Goal: Information Seeking & Learning: Learn about a topic

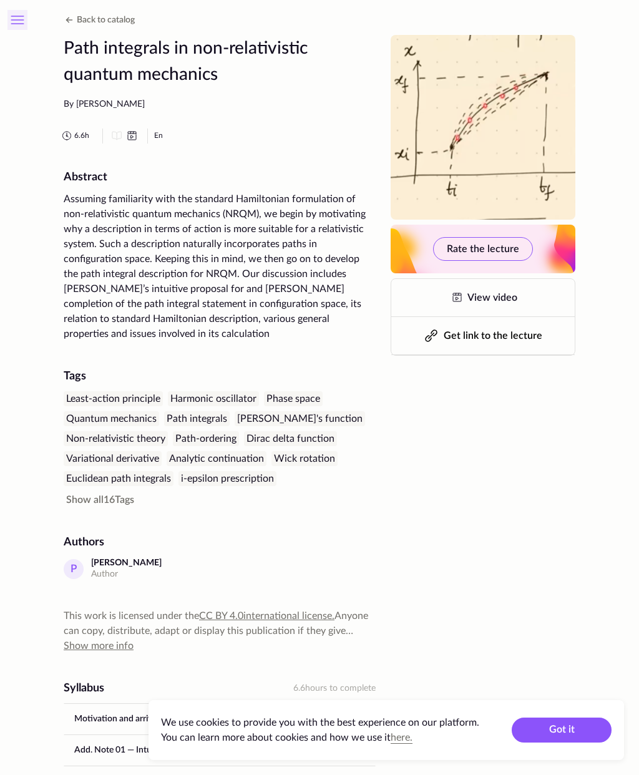
click at [21, 16] on icon at bounding box center [17, 16] width 12 height 0
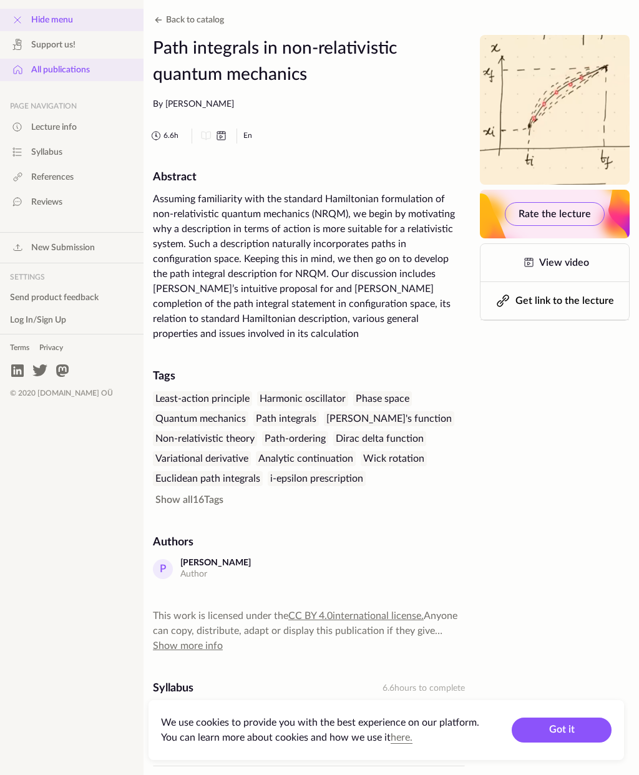
click at [98, 80] on link "All publications" at bounding box center [72, 70] width 144 height 22
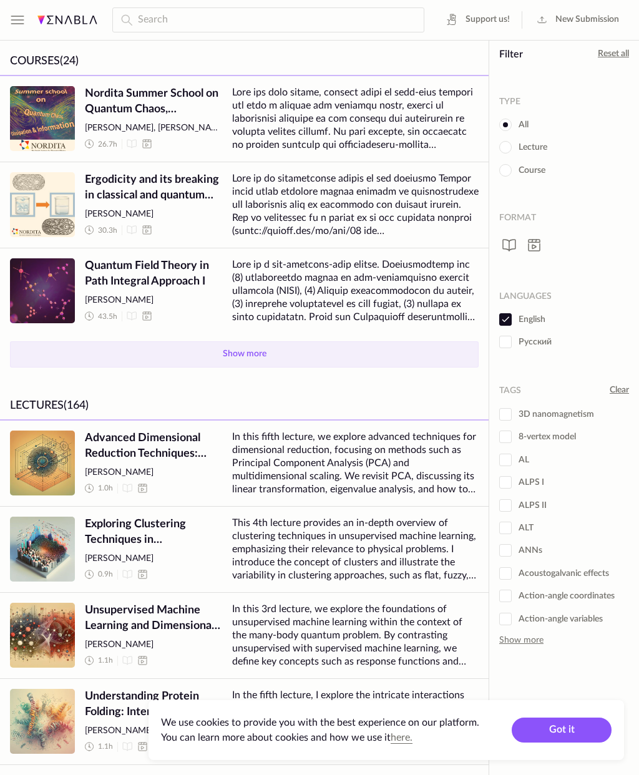
click at [306, 358] on button "Show more" at bounding box center [244, 354] width 469 height 26
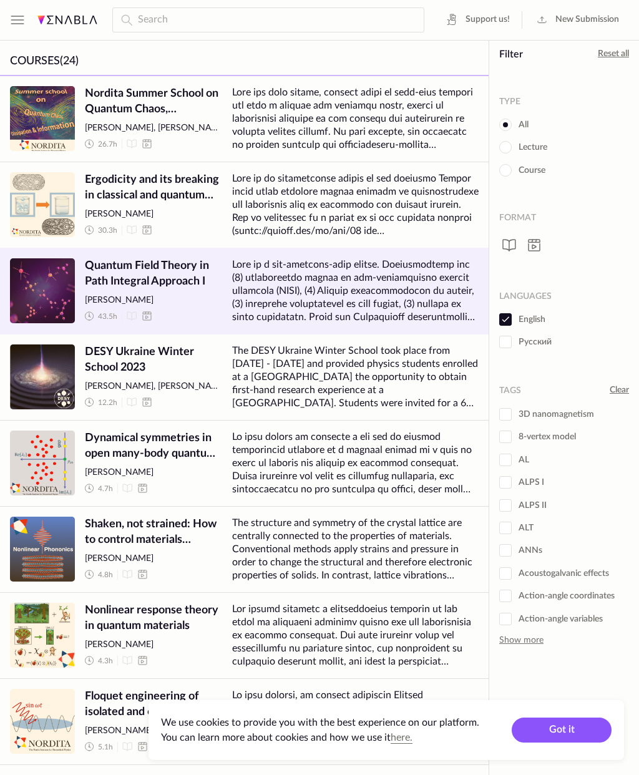
click at [179, 269] on span "Quantum Field Theory in Path Integral Approach I" at bounding box center [153, 273] width 137 height 31
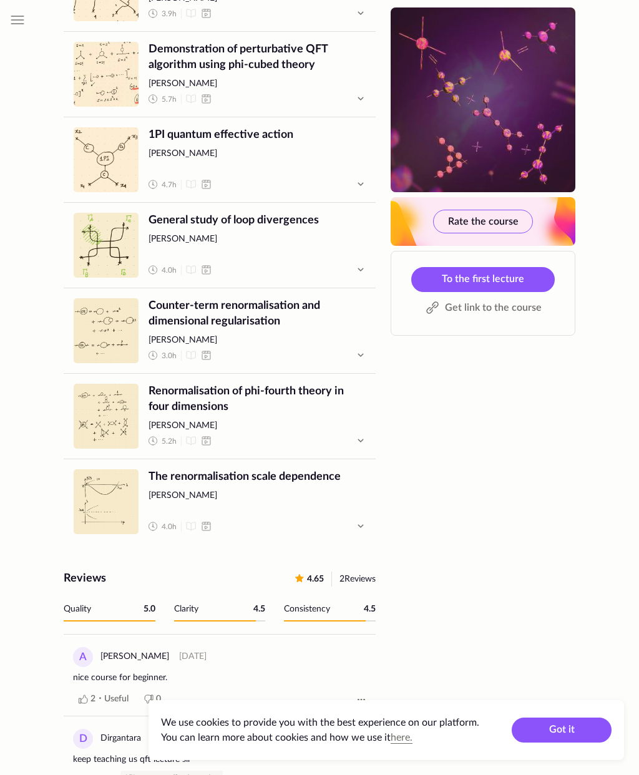
scroll to position [1350, 0]
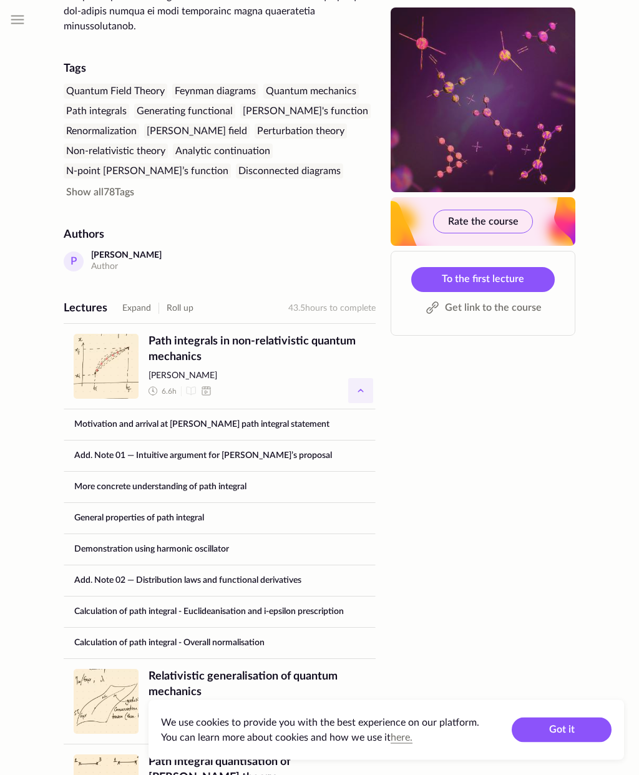
click at [356, 384] on icon "button" at bounding box center [360, 391] width 15 height 15
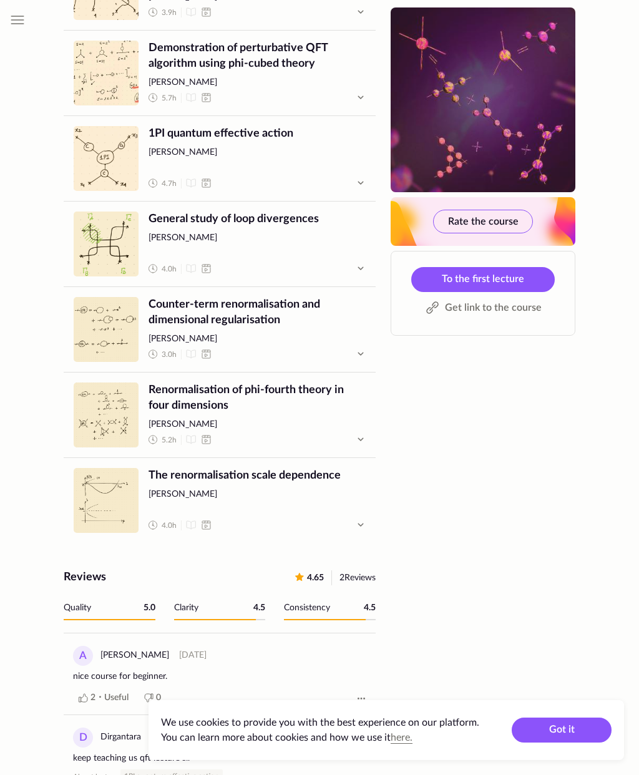
scroll to position [1051, 0]
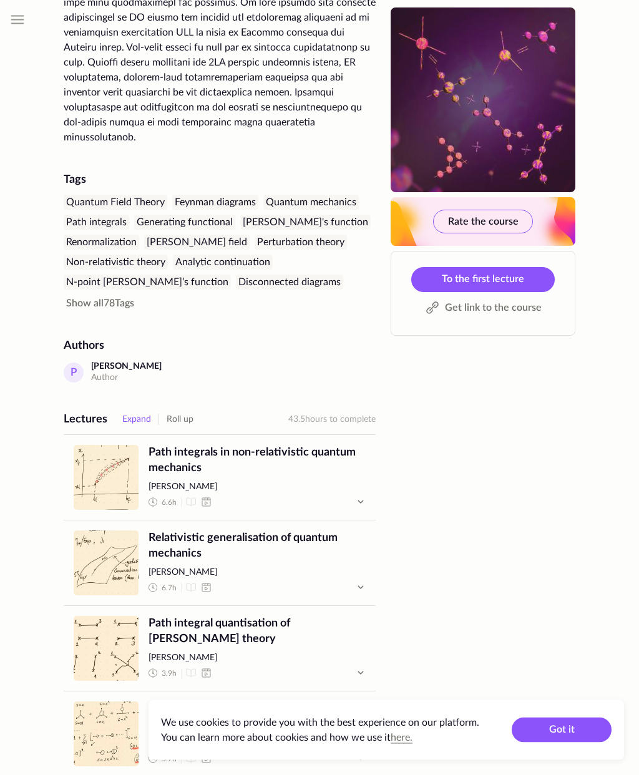
click at [142, 412] on button "Expand" at bounding box center [136, 419] width 29 height 15
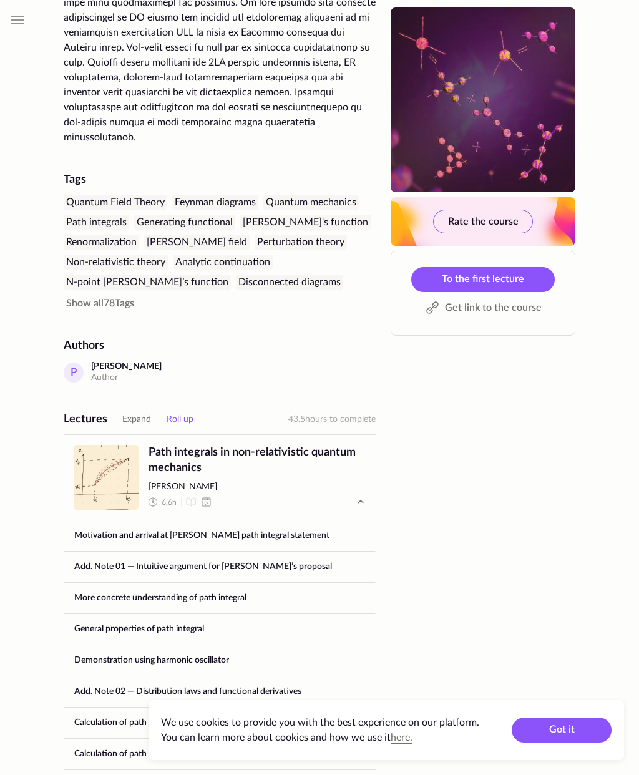
click at [184, 412] on button "Roll up" at bounding box center [180, 419] width 27 height 15
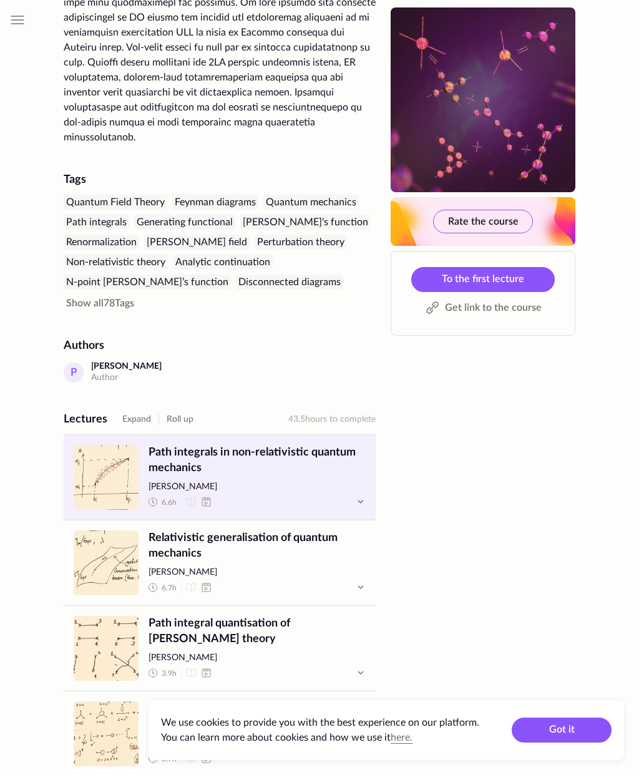
click at [140, 435] on link "Lecture Path integrals in non-relativistic quantum mechanics Partha Mukhopadhya…" at bounding box center [220, 477] width 312 height 85
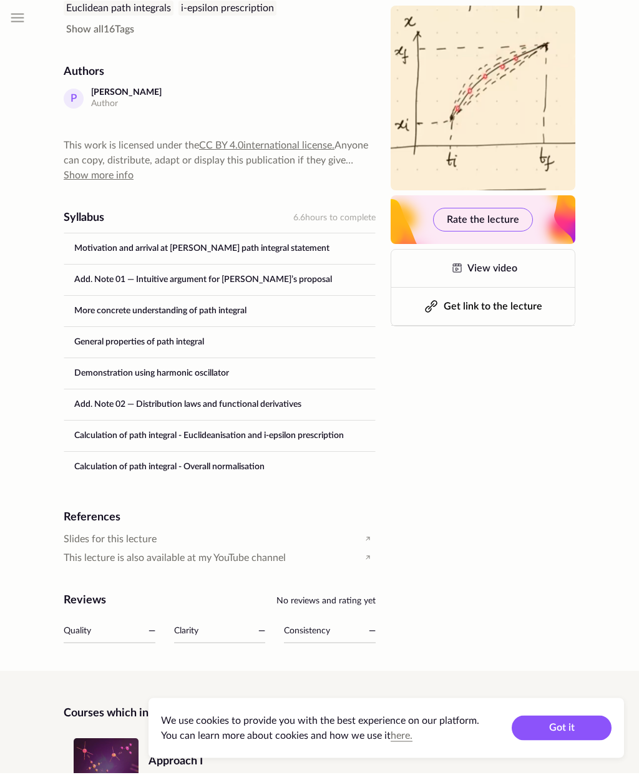
scroll to position [467, 0]
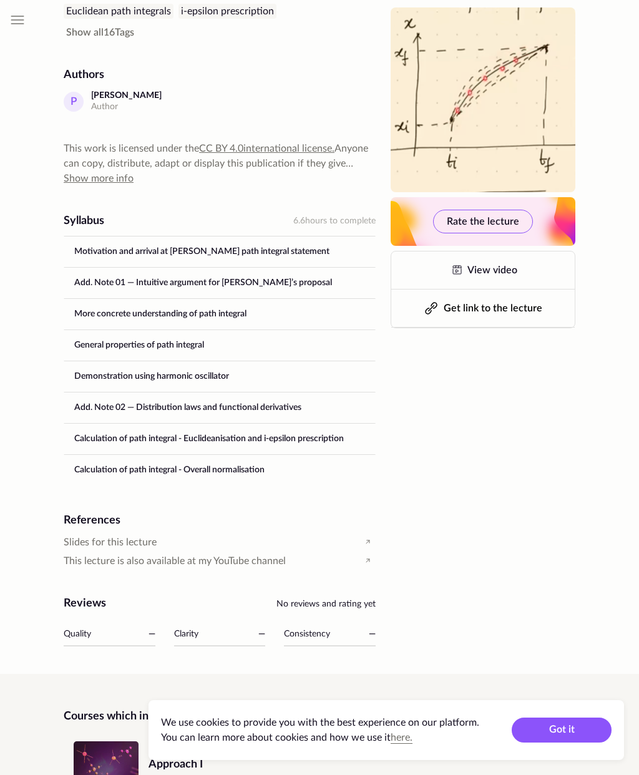
click at [125, 623] on div "Quality —" at bounding box center [110, 635] width 92 height 24
click at [158, 619] on div "Quality — Clarity — Consistency —" at bounding box center [220, 632] width 312 height 27
click at [220, 629] on div "Clarity —" at bounding box center [220, 635] width 92 height 24
click at [314, 626] on div "Consistency" at bounding box center [307, 633] width 46 height 15
click at [374, 626] on div "—" at bounding box center [372, 633] width 7 height 15
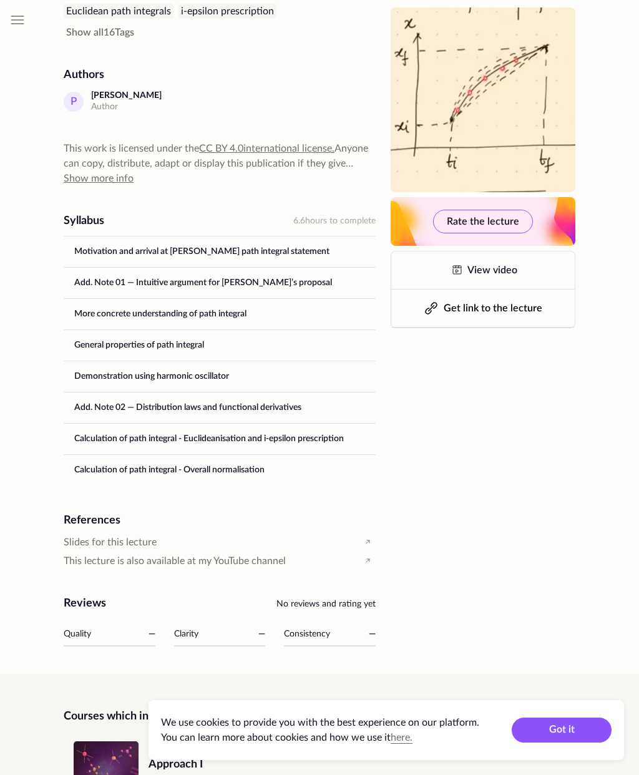
click at [374, 626] on div "—" at bounding box center [372, 633] width 7 height 15
click at [377, 616] on div "Path integrals in non-relativistic quantum mechanics By Partha Mukhopadhyay 6.6…" at bounding box center [320, 204] width 512 height 1273
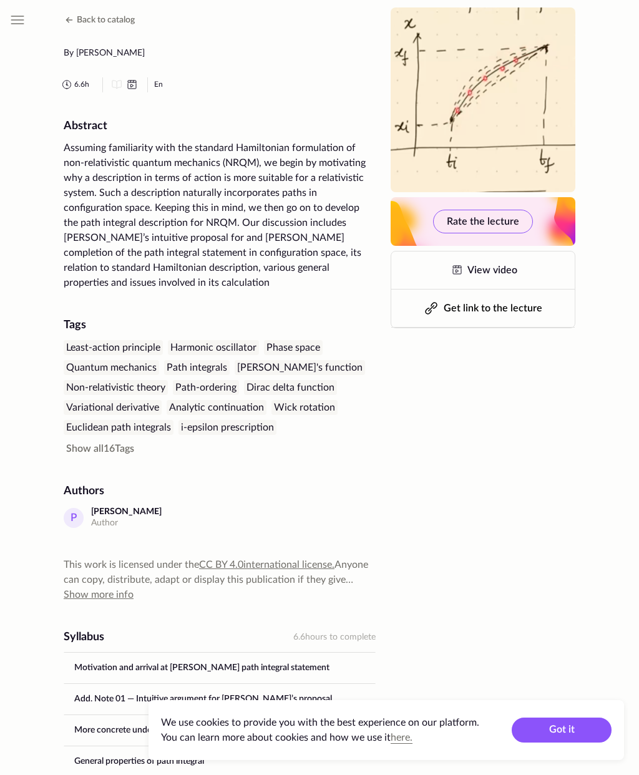
scroll to position [0, 0]
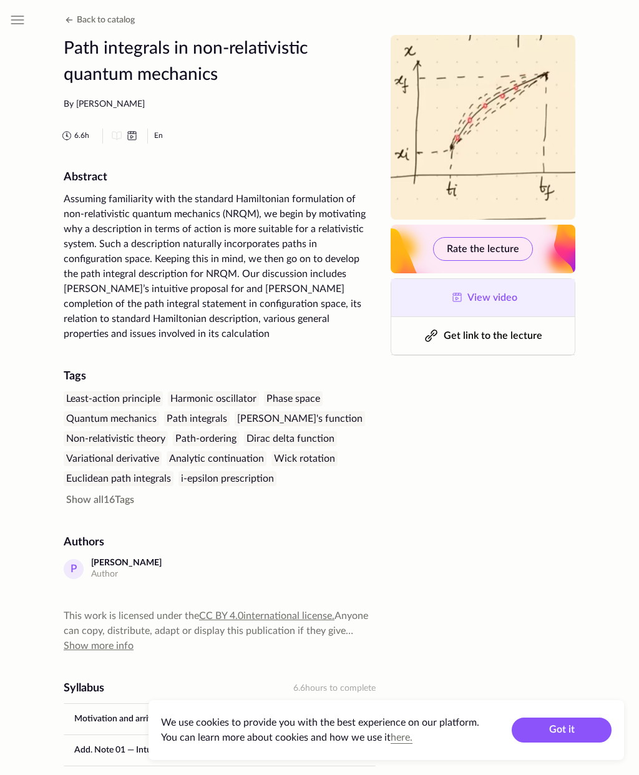
click at [498, 305] on link "View video" at bounding box center [482, 297] width 183 height 37
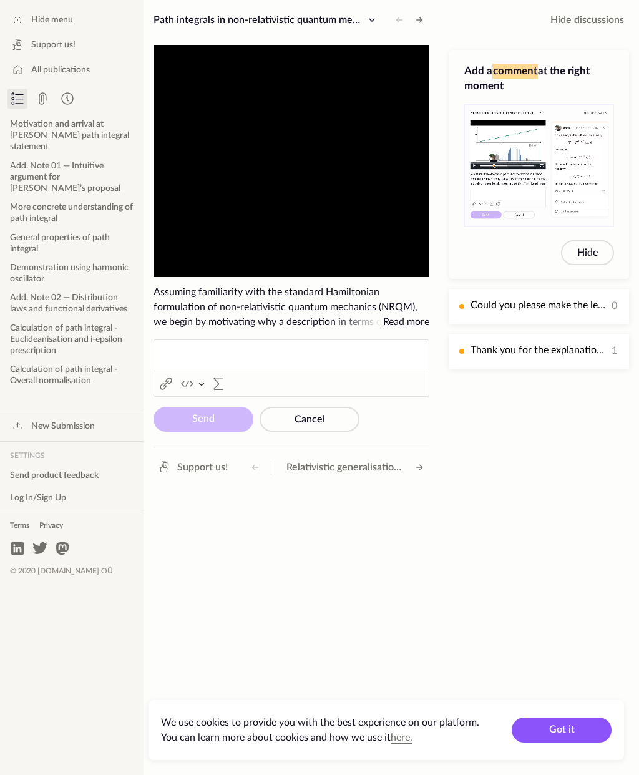
click at [15, 6] on div "Hide menu Support us! All publications Motivation and arrival at Feynman’s path…" at bounding box center [72, 387] width 144 height 775
click at [15, 5] on div "Hide menu Support us! All publications Motivation and arrival at Feynman’s path…" at bounding box center [72, 387] width 144 height 775
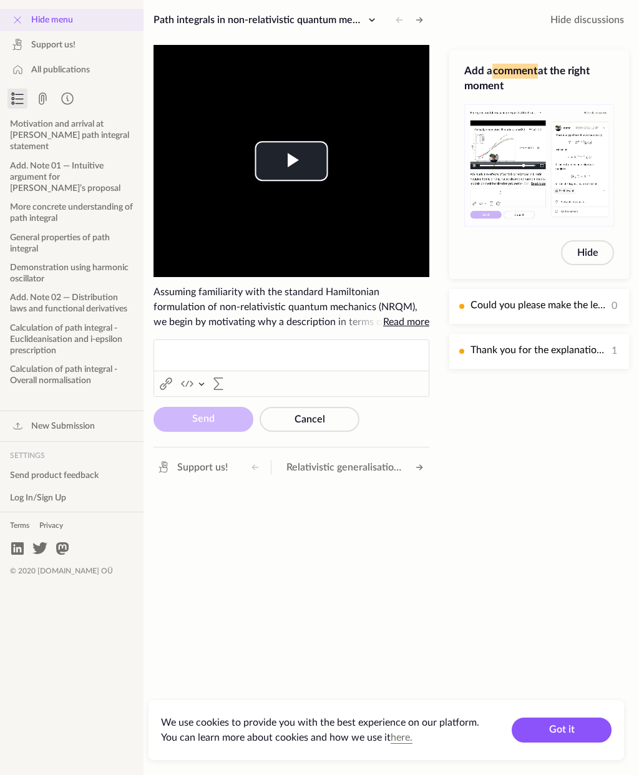
click at [20, 19] on icon at bounding box center [17, 19] width 15 height 15
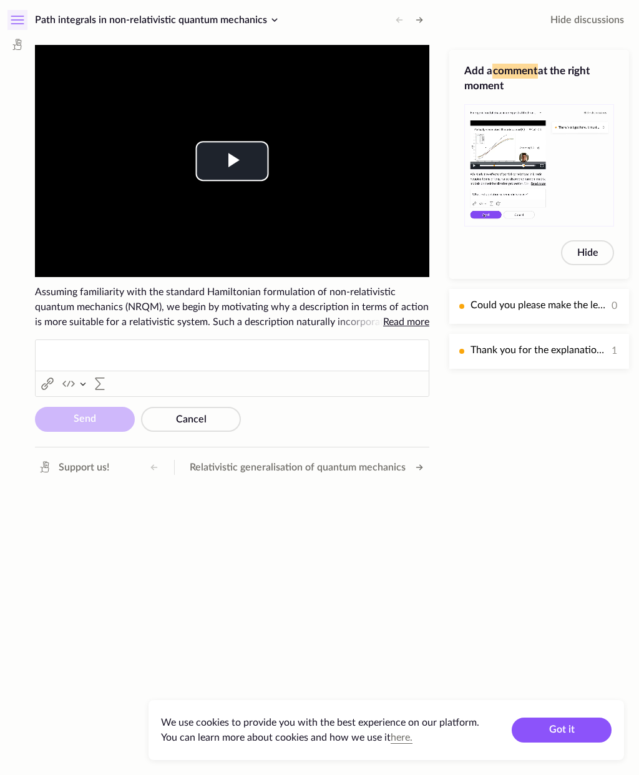
click at [16, 21] on icon at bounding box center [17, 19] width 15 height 15
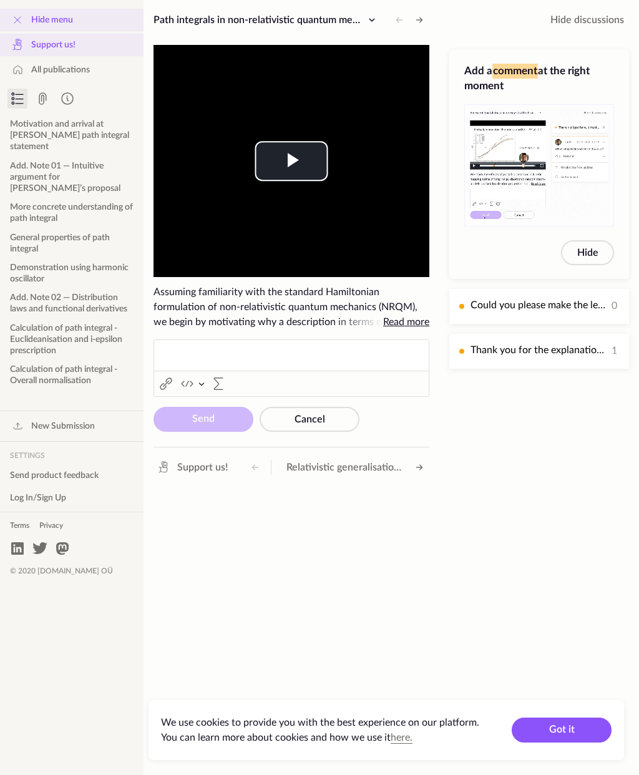
click at [21, 51] on icon at bounding box center [17, 44] width 15 height 15
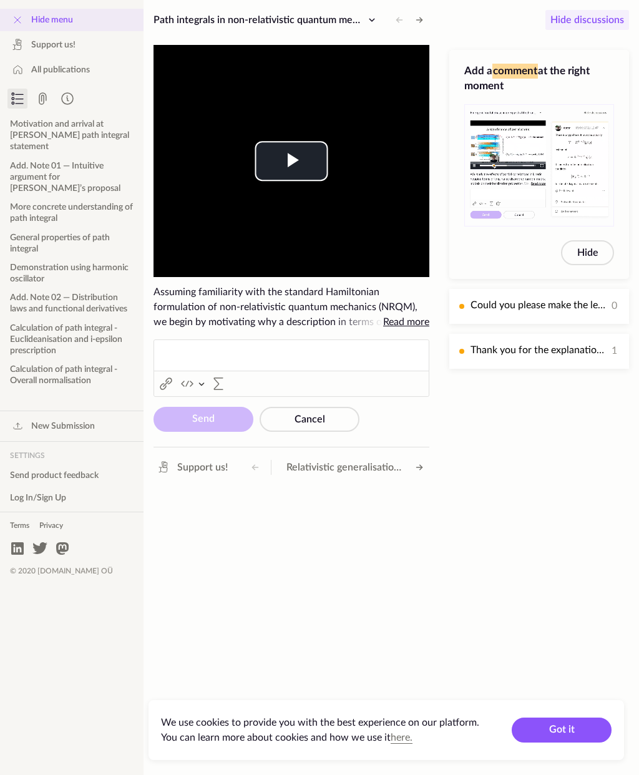
click at [575, 24] on span "Hide discussions" at bounding box center [587, 19] width 74 height 15
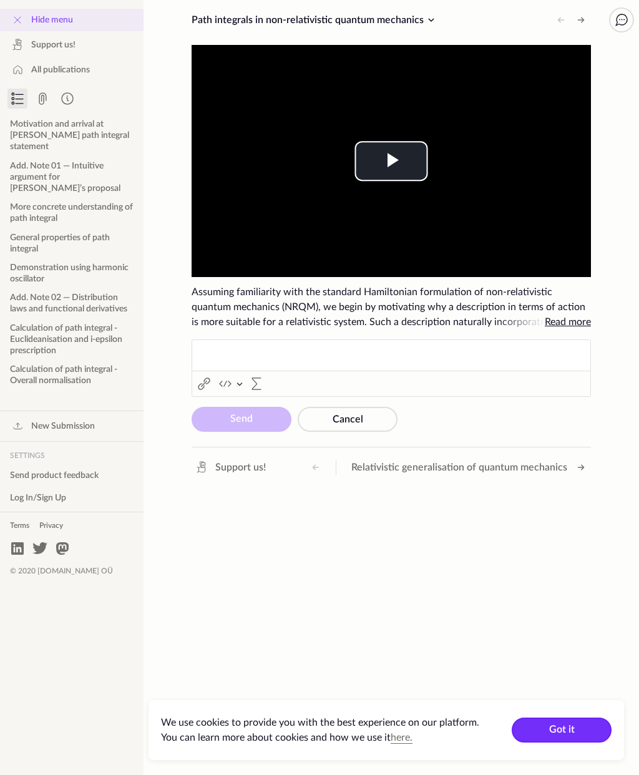
click at [572, 719] on button "Got it" at bounding box center [562, 730] width 100 height 25
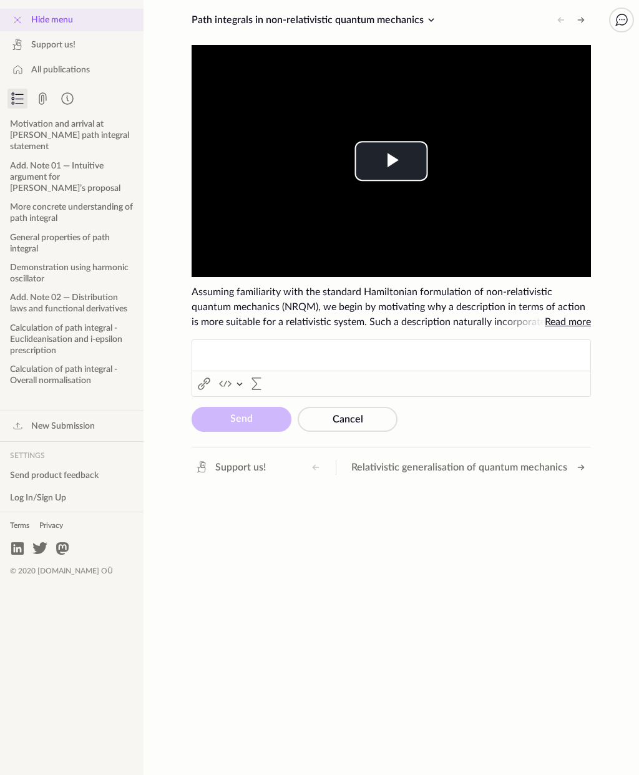
click at [21, 18] on icon at bounding box center [17, 19] width 15 height 15
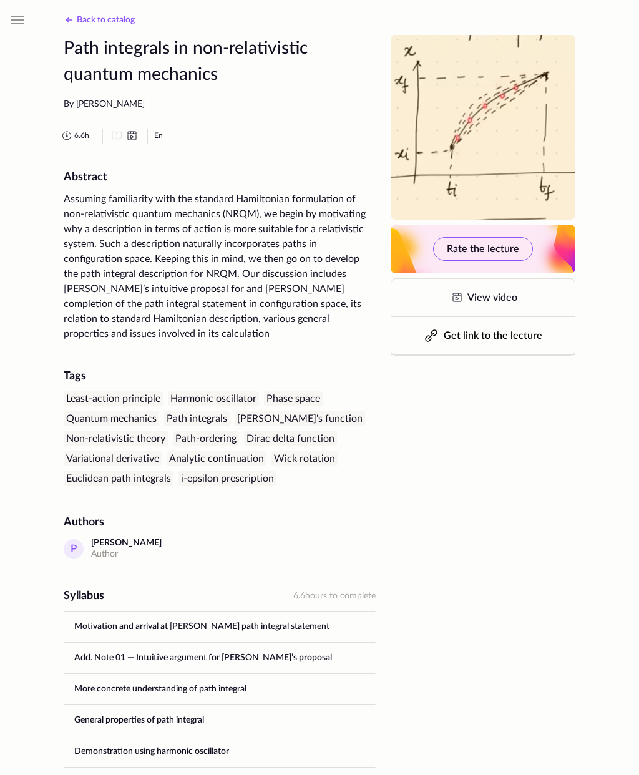
click at [70, 23] on icon at bounding box center [69, 19] width 15 height 15
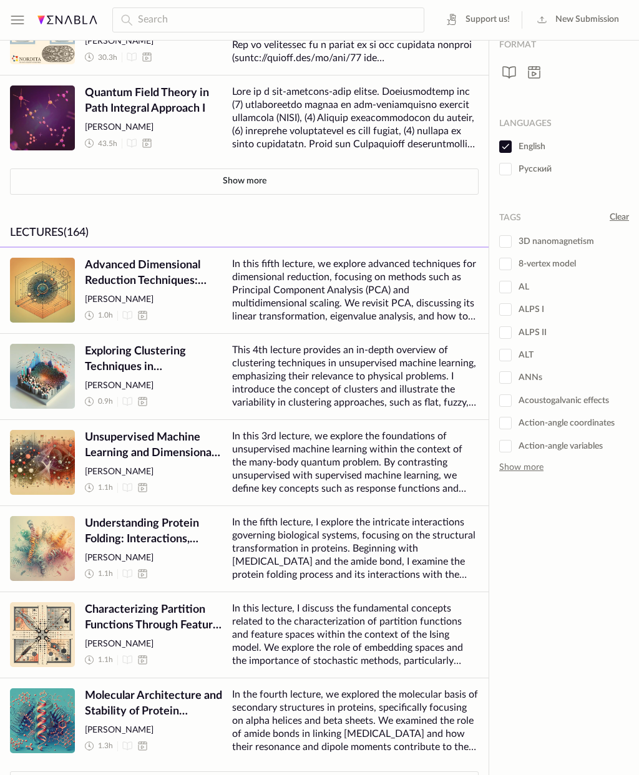
scroll to position [174, 0]
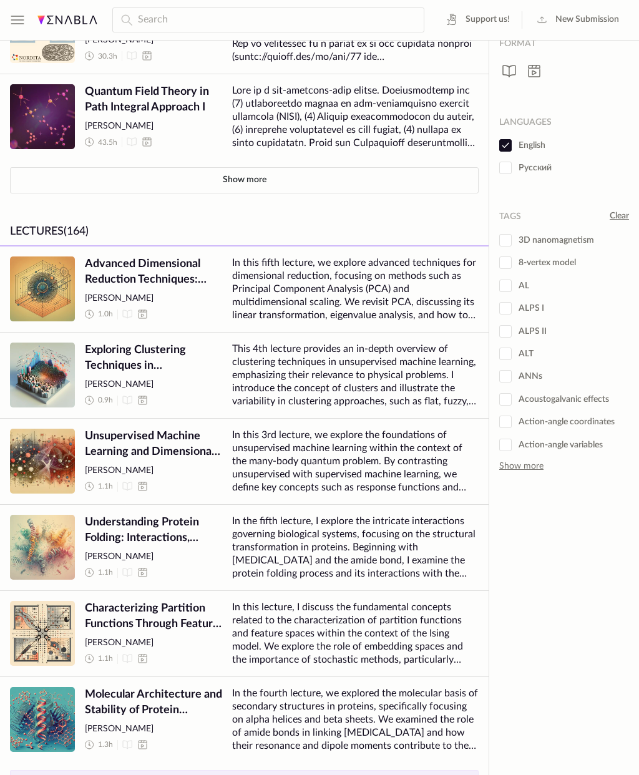
click at [316, 774] on button "Show more" at bounding box center [244, 783] width 469 height 26
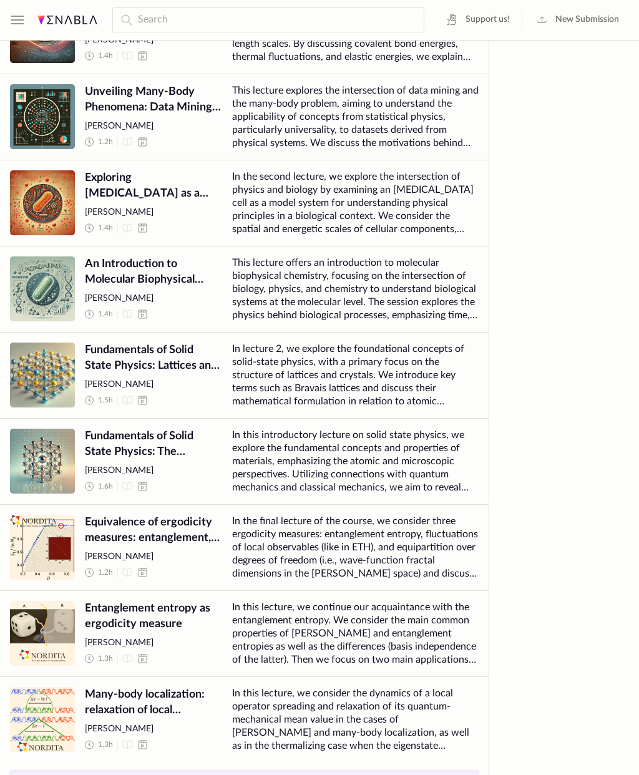
scroll to position [999, 0]
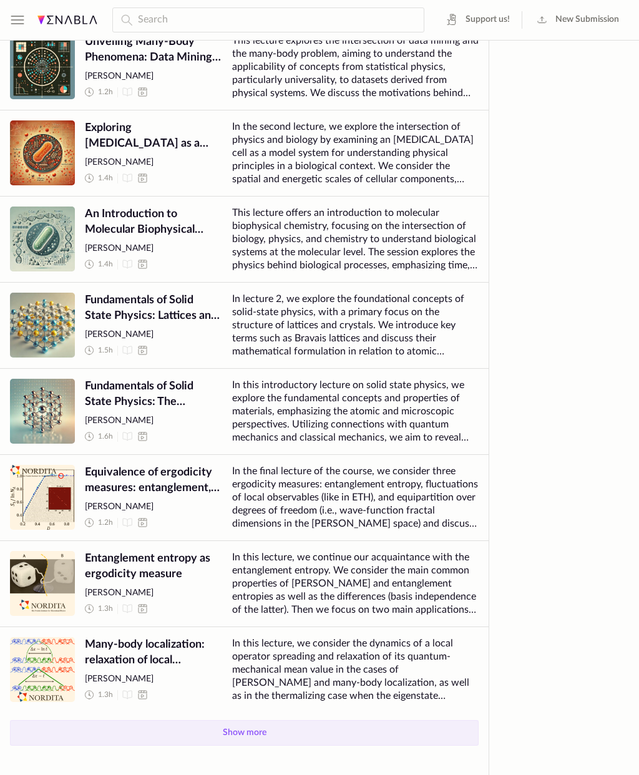
click at [342, 731] on button "Show more" at bounding box center [244, 733] width 469 height 26
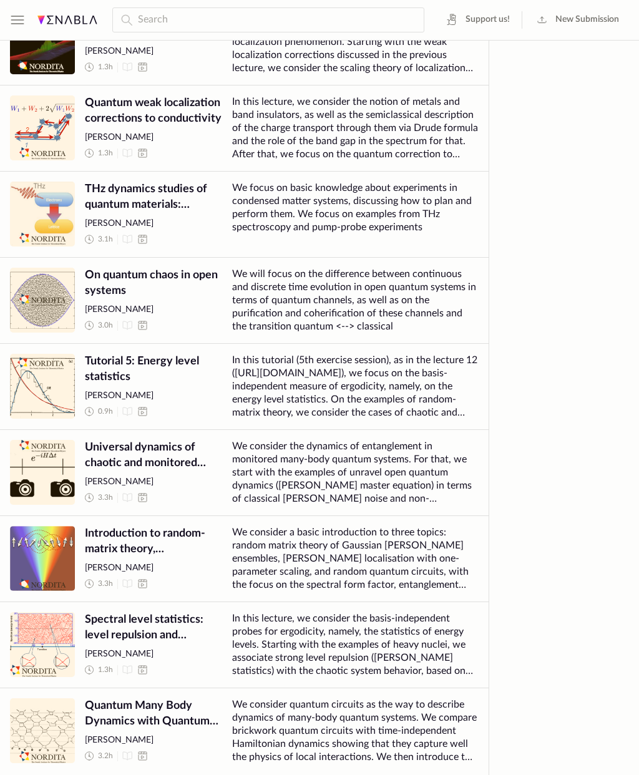
scroll to position [2241, 0]
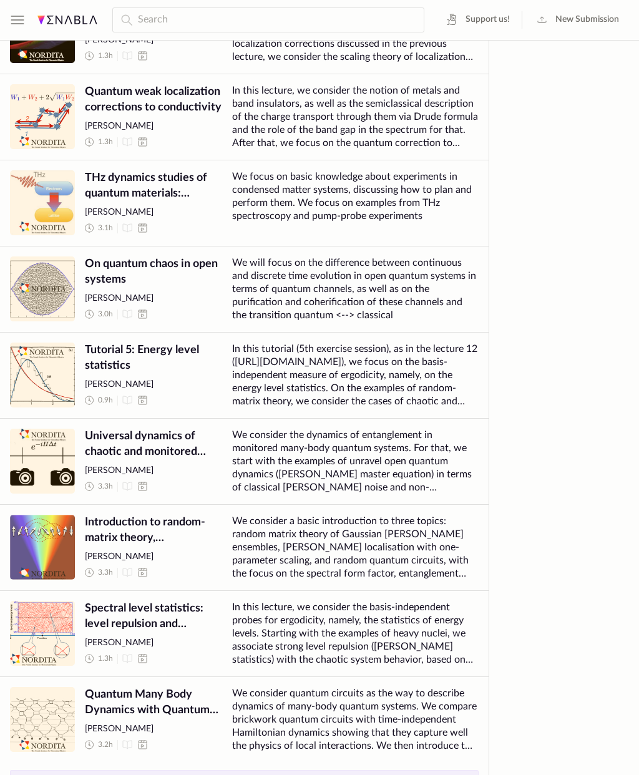
click at [322, 774] on button "Show more" at bounding box center [244, 783] width 469 height 26
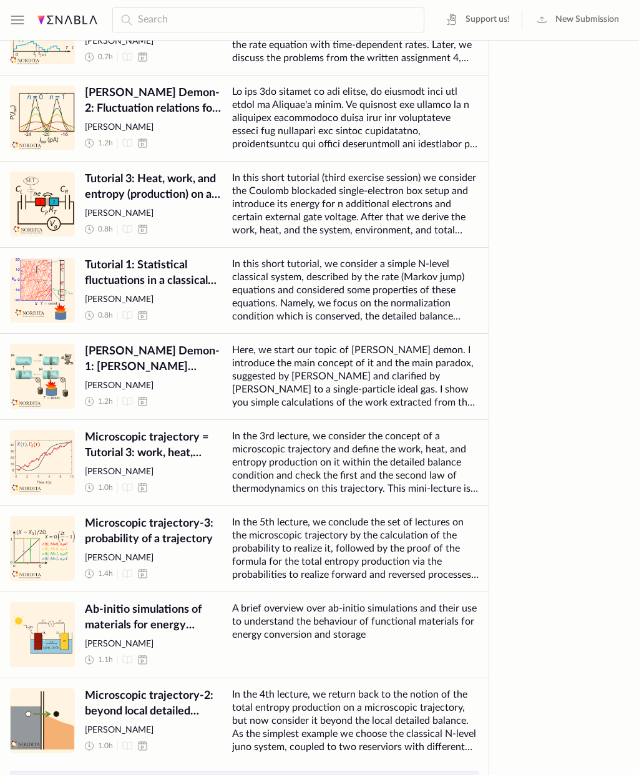
scroll to position [3532, 0]
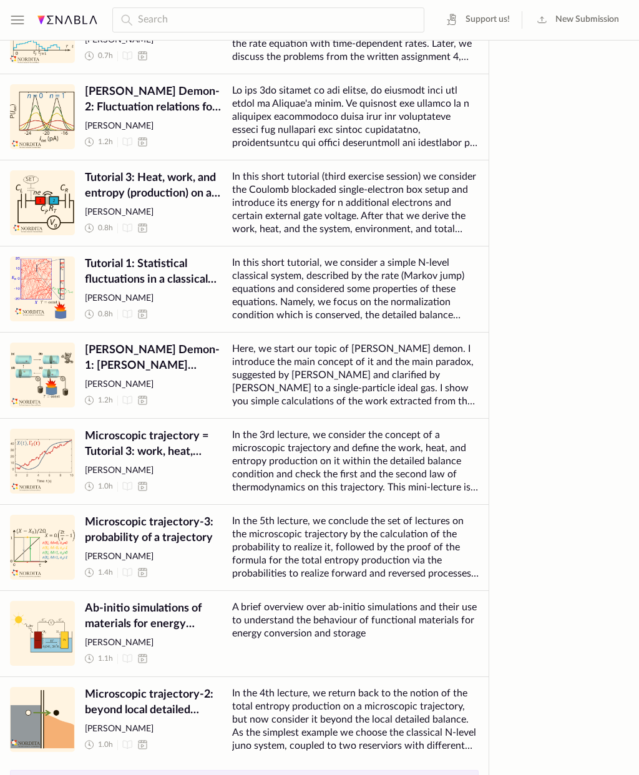
click at [328, 774] on button "Show more" at bounding box center [244, 783] width 469 height 26
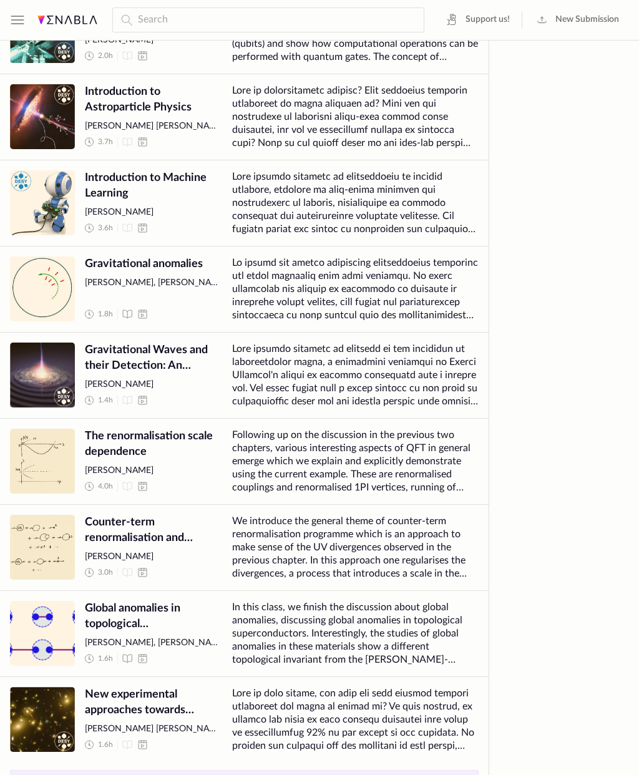
scroll to position [4873, 0]
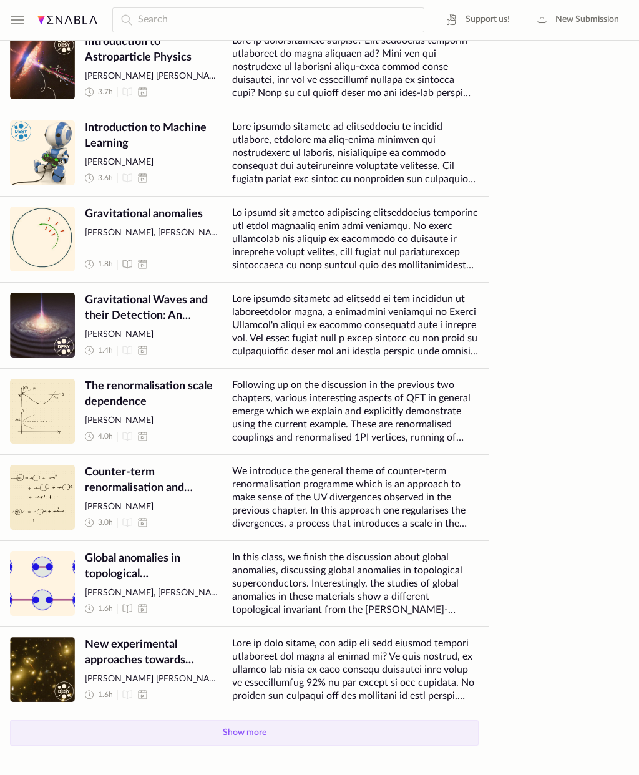
click at [327, 728] on button "Show more" at bounding box center [244, 733] width 469 height 26
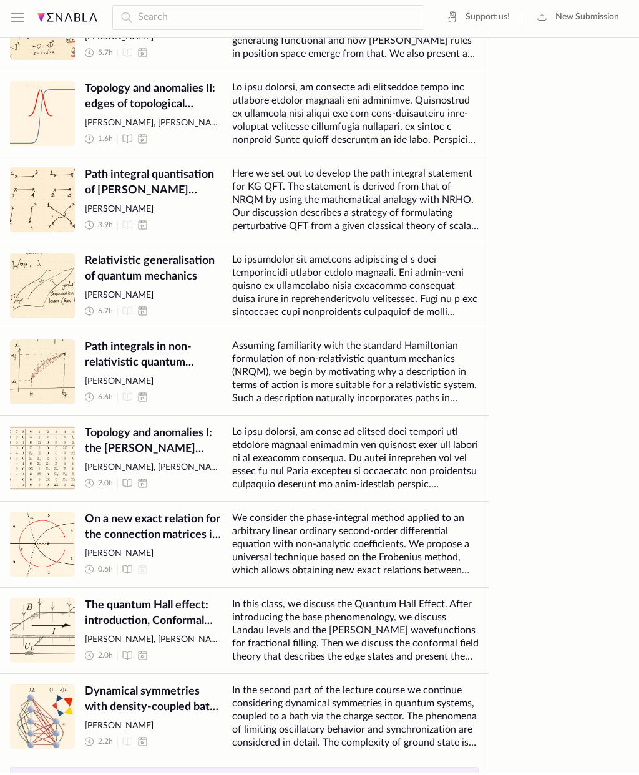
scroll to position [6115, 0]
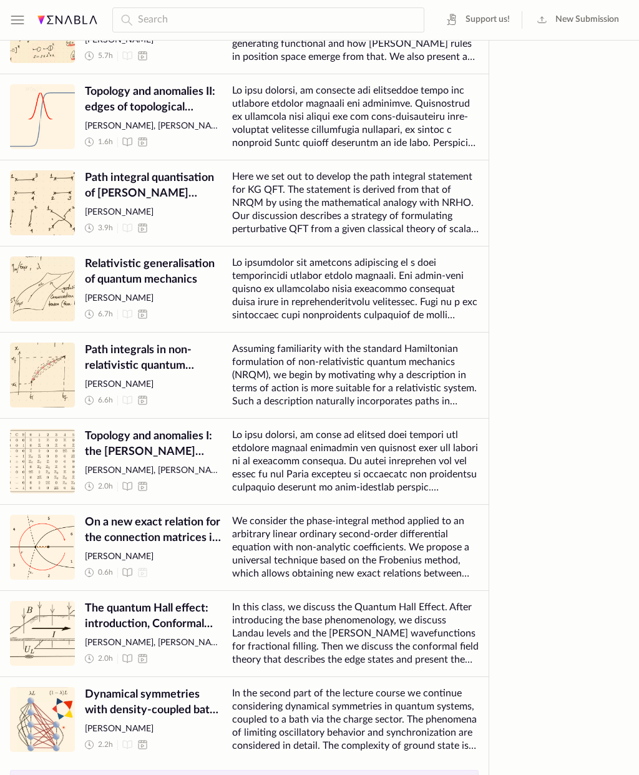
click at [346, 770] on button "Show more" at bounding box center [244, 783] width 469 height 26
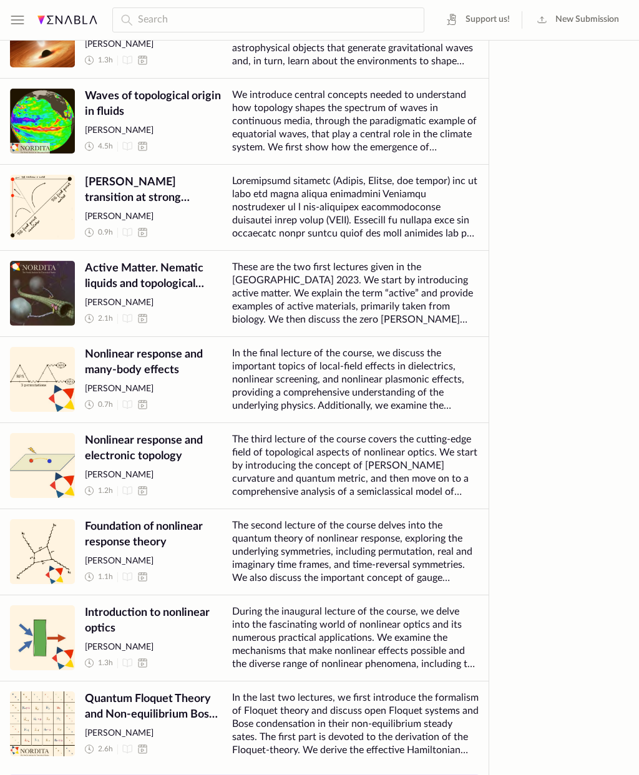
scroll to position [7407, 0]
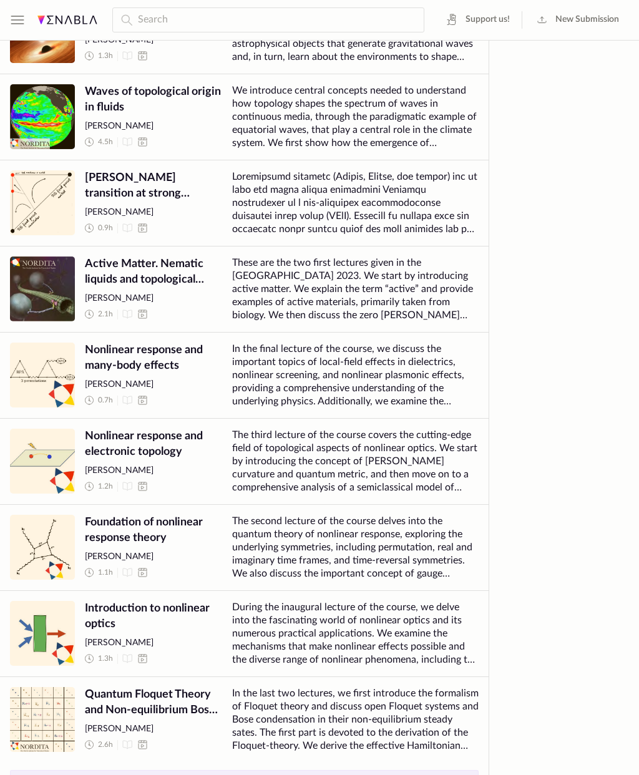
click at [328, 774] on button "Show more" at bounding box center [244, 783] width 469 height 26
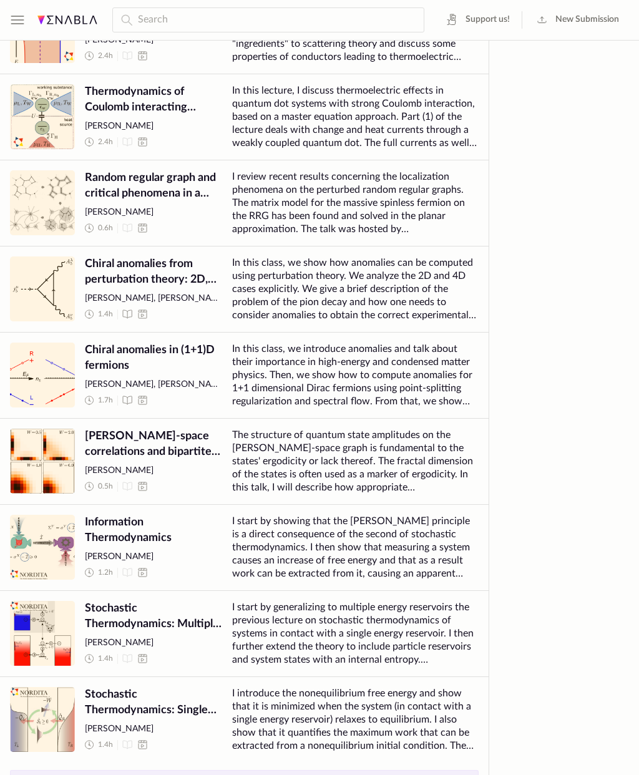
scroll to position [8748, 0]
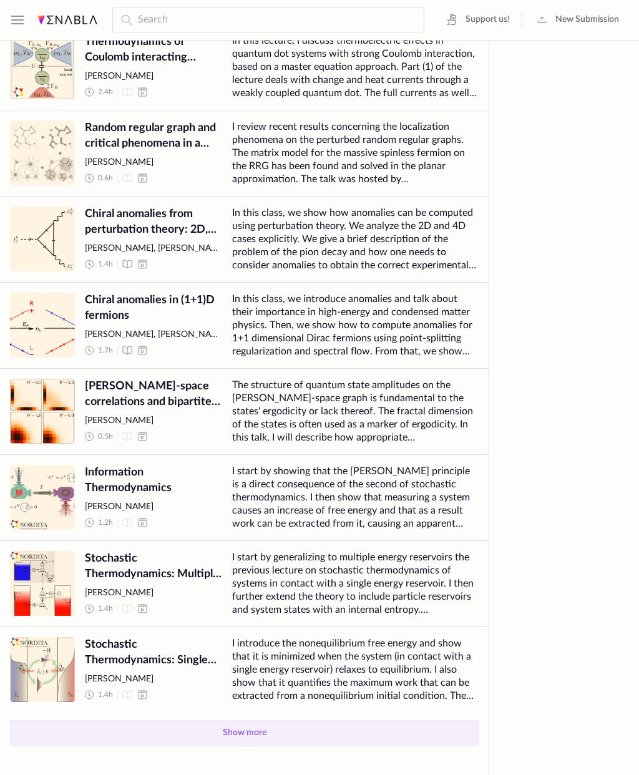
click at [324, 731] on button "Show more" at bounding box center [244, 733] width 469 height 26
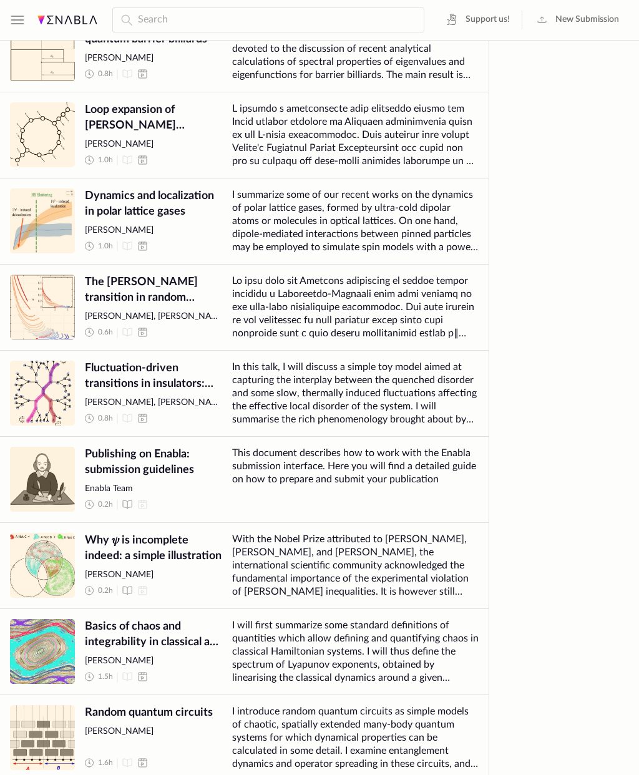
scroll to position [9990, 0]
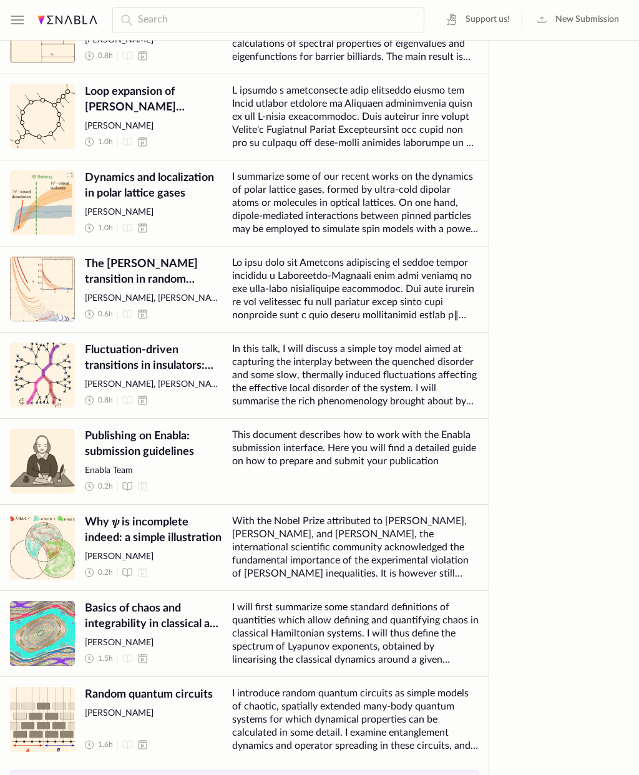
click at [337, 774] on button "Show more" at bounding box center [244, 783] width 469 height 26
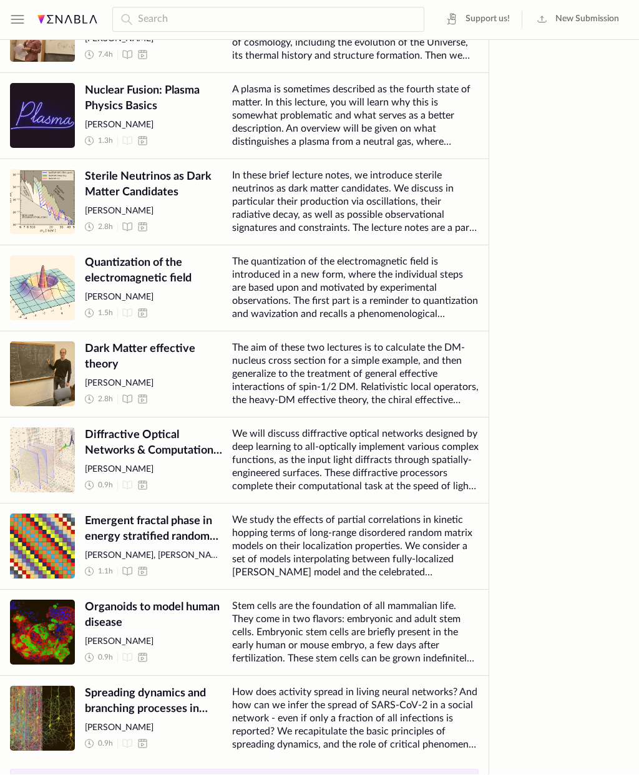
scroll to position [11281, 0]
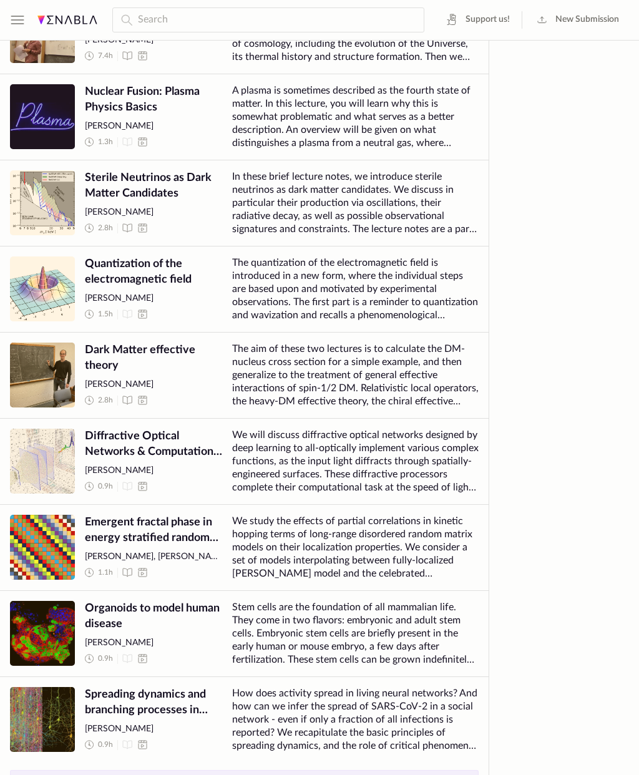
click at [336, 772] on button "Show more" at bounding box center [244, 783] width 469 height 26
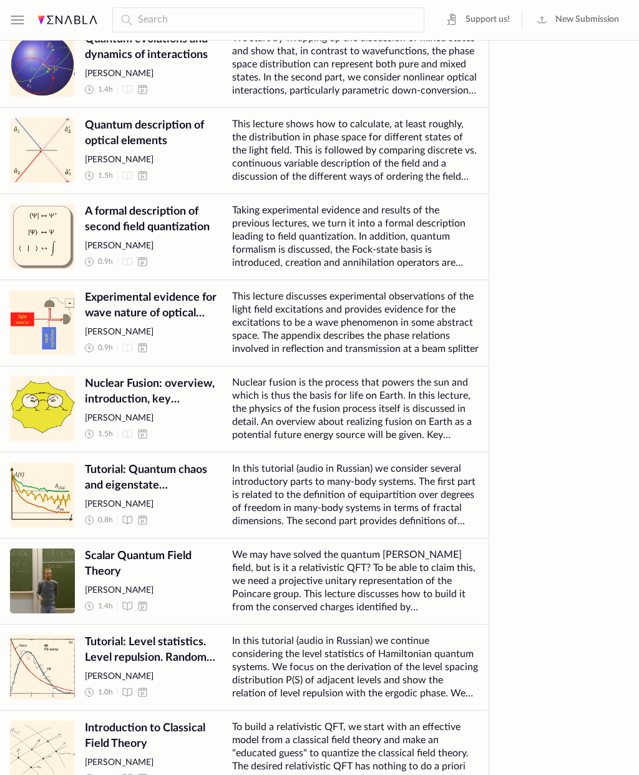
scroll to position [12573, 0]
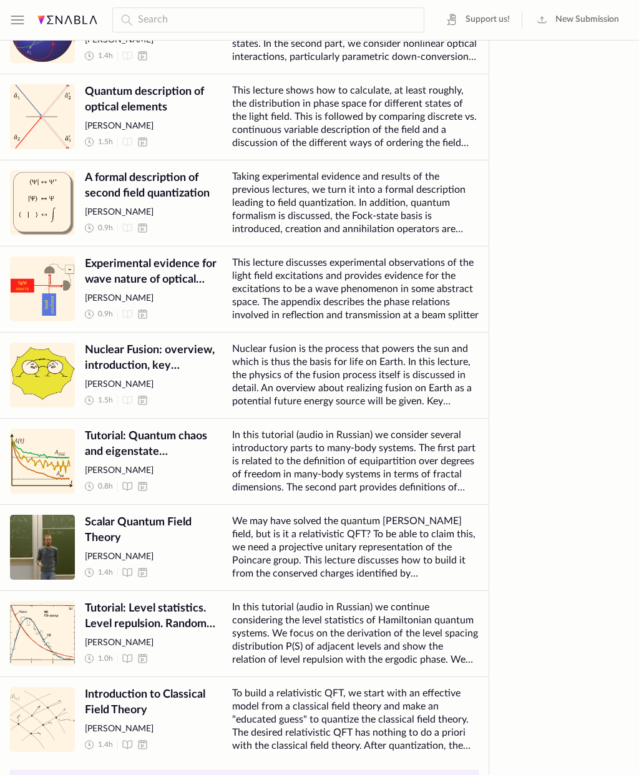
click at [333, 774] on button "Show more" at bounding box center [244, 783] width 469 height 26
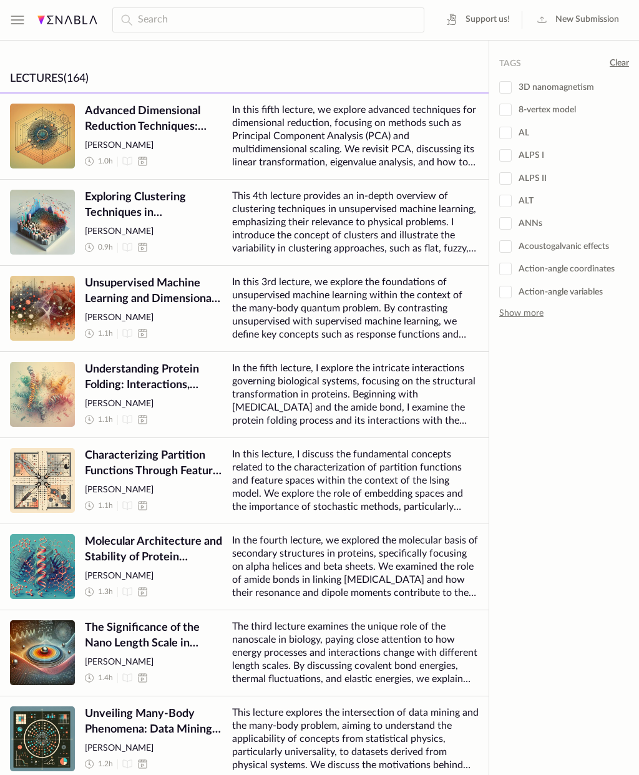
scroll to position [0, 0]
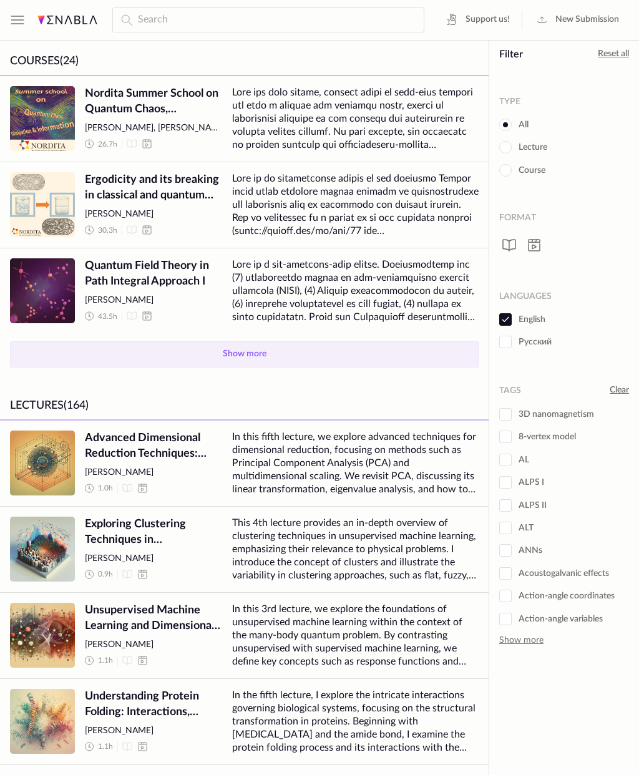
click at [374, 353] on button "Show more" at bounding box center [244, 354] width 469 height 26
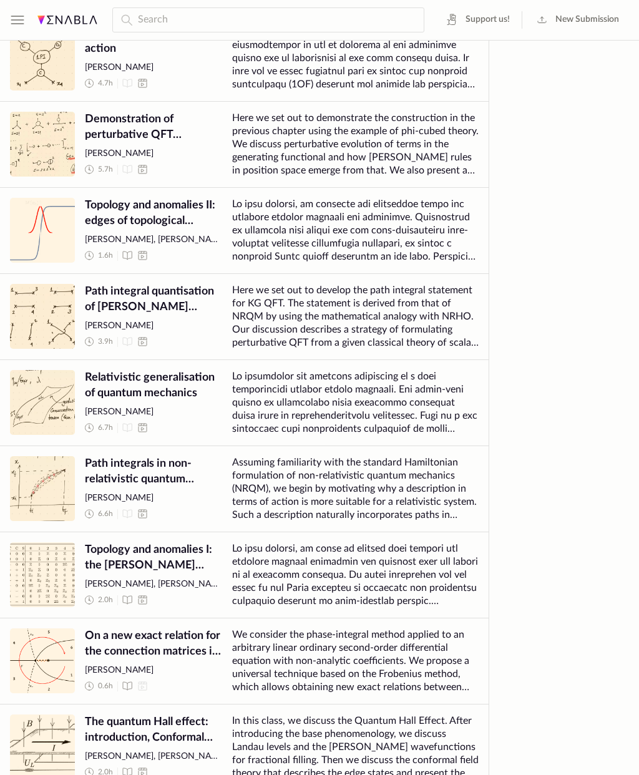
scroll to position [7035, 0]
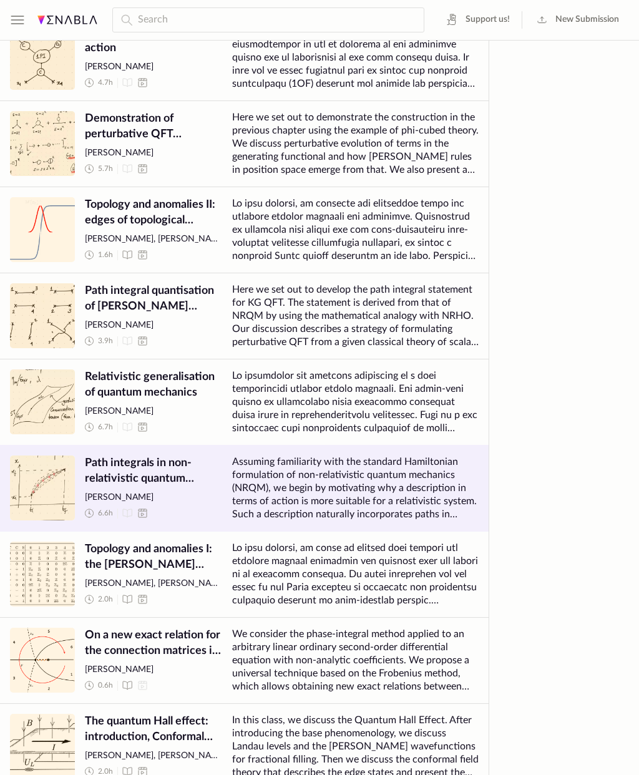
click at [424, 478] on span "Assuming familiarity with the standard Hamiltonian formulation of non-relativis…" at bounding box center [355, 489] width 246 height 66
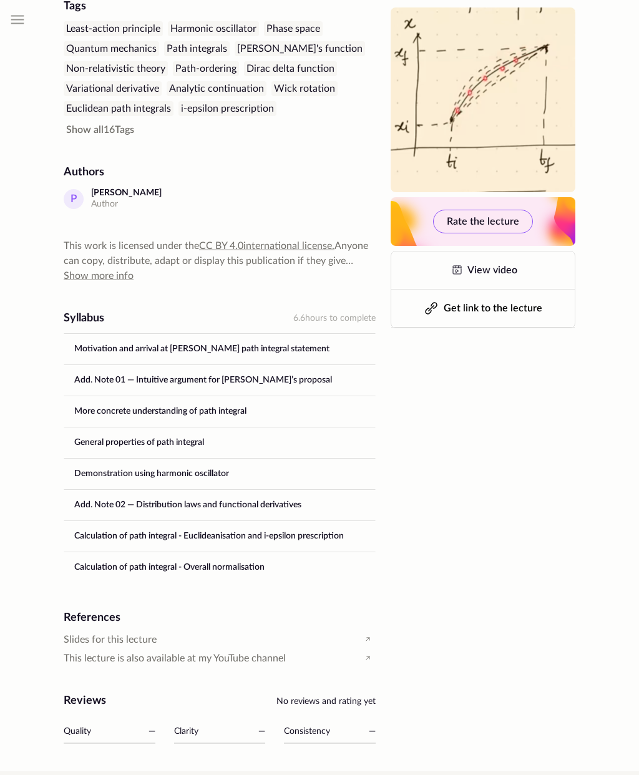
scroll to position [370, 0]
click at [124, 633] on span "Slides for this lecture" at bounding box center [110, 640] width 93 height 14
